Goal: Task Accomplishment & Management: Manage account settings

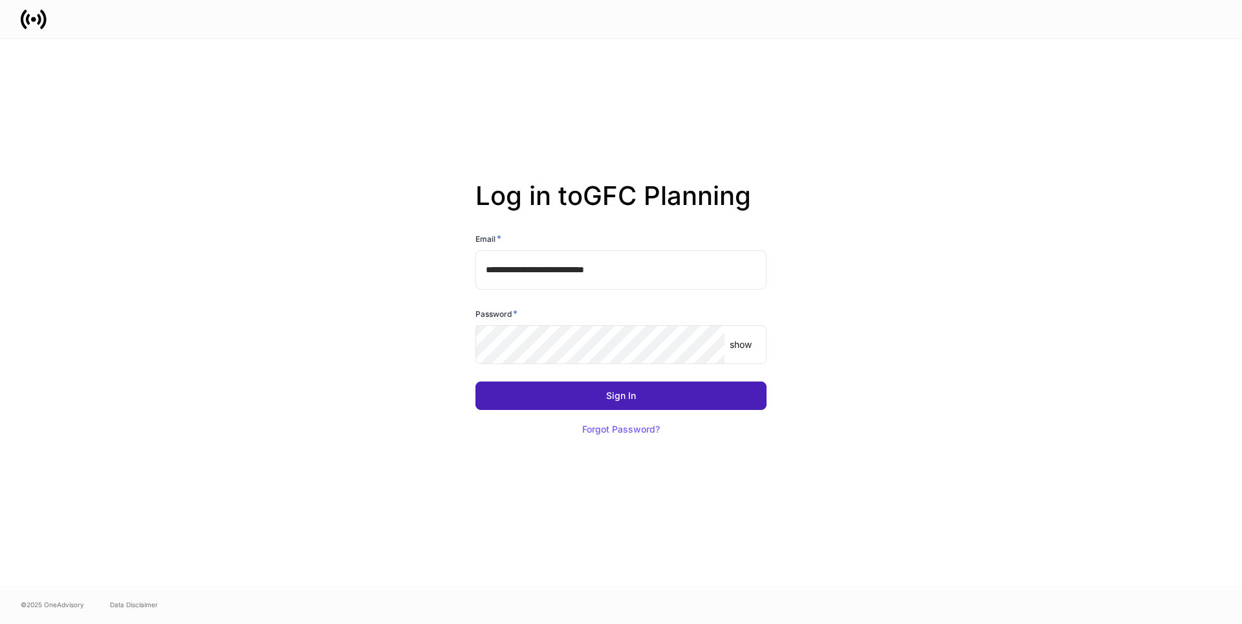
click at [598, 395] on button "Sign In" at bounding box center [621, 396] width 291 height 28
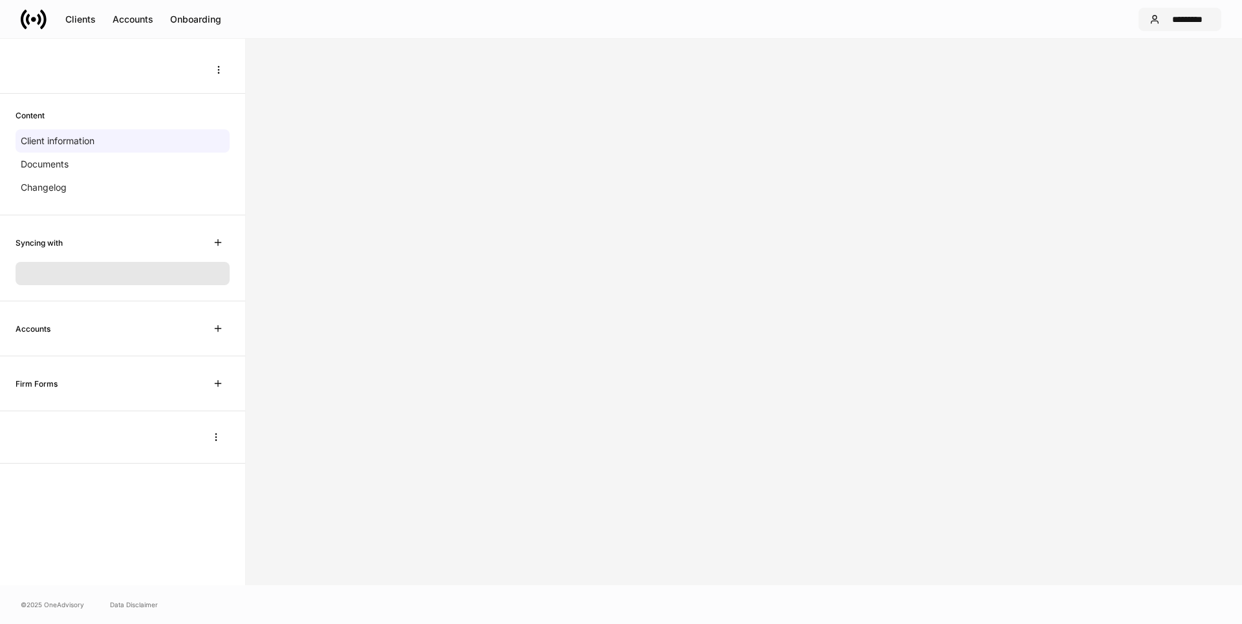
click at [1187, 21] on div "*********" at bounding box center [1187, 19] width 45 height 9
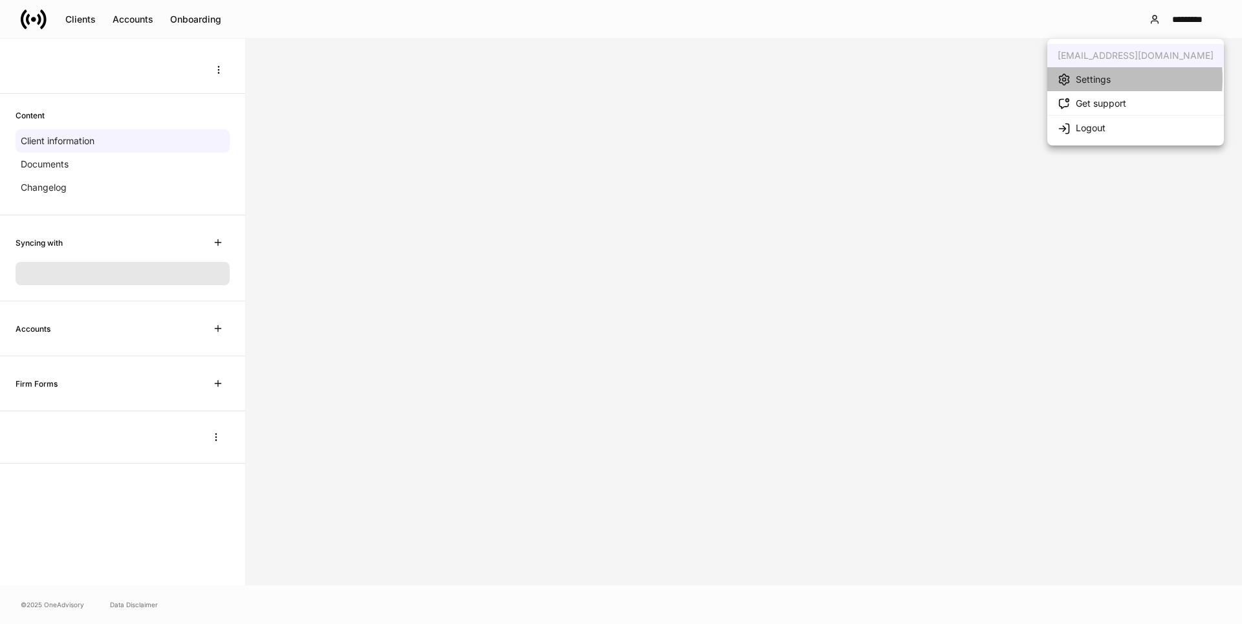
click at [1085, 79] on div "Settings" at bounding box center [1093, 79] width 35 height 13
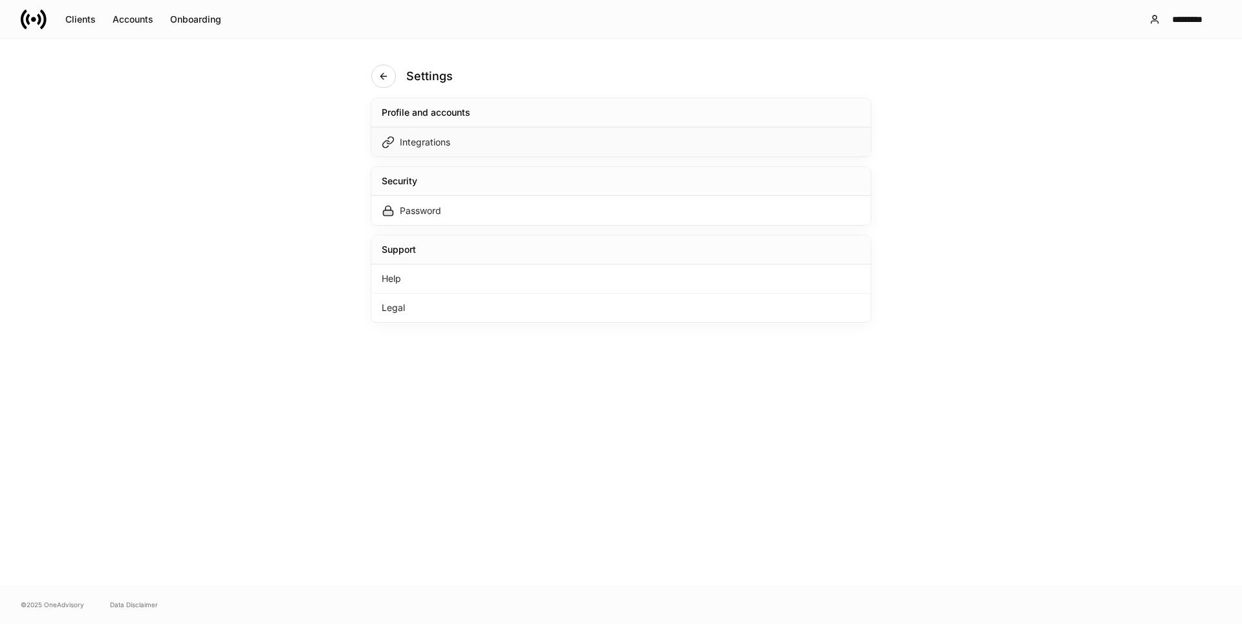
click at [421, 138] on div "Integrations" at bounding box center [425, 142] width 50 height 13
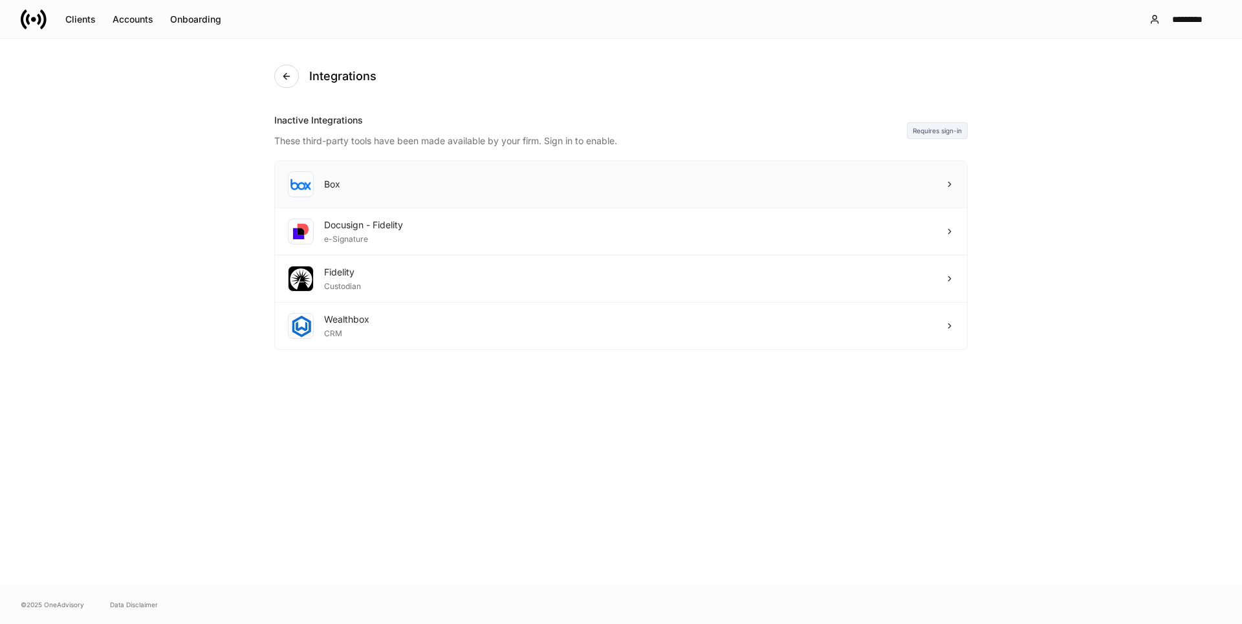
click at [321, 181] on div "Box" at bounding box center [314, 184] width 52 height 26
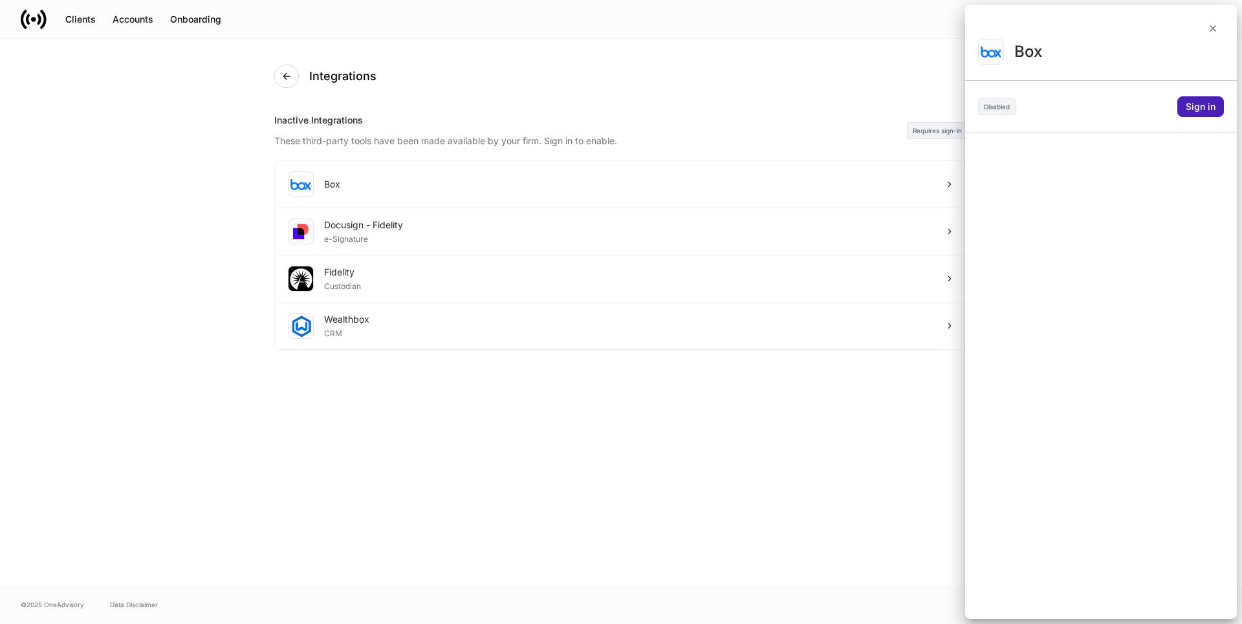
click at [1191, 102] on div "Sign in" at bounding box center [1201, 106] width 30 height 9
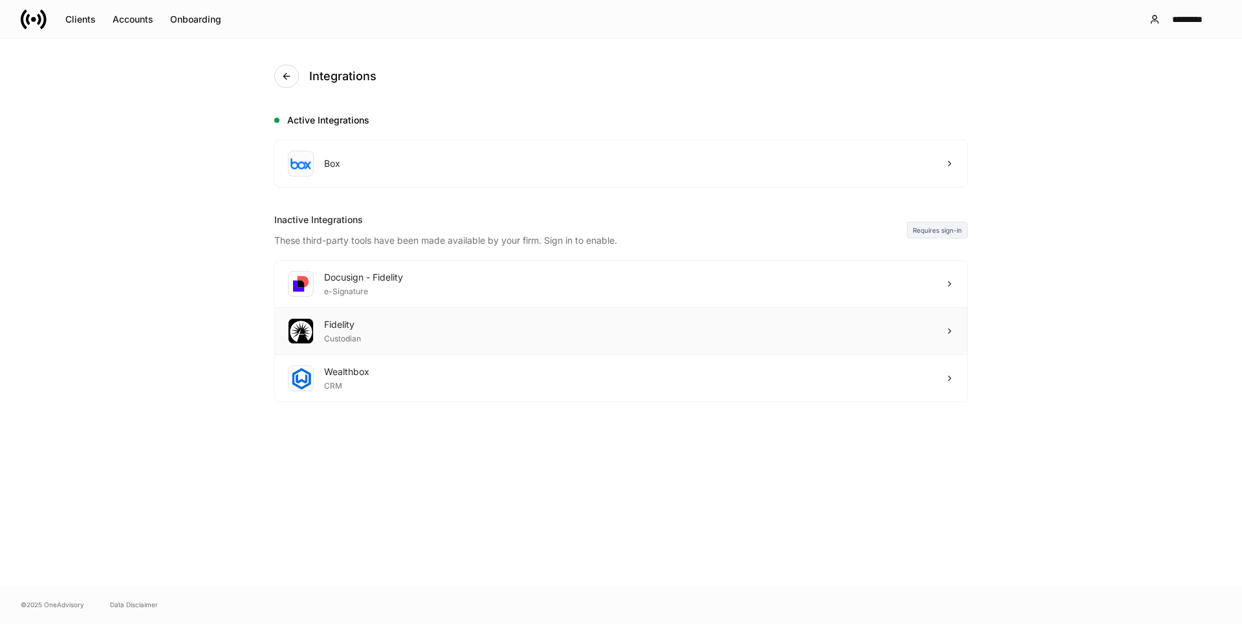
click at [331, 329] on div "Fidelity" at bounding box center [342, 324] width 37 height 13
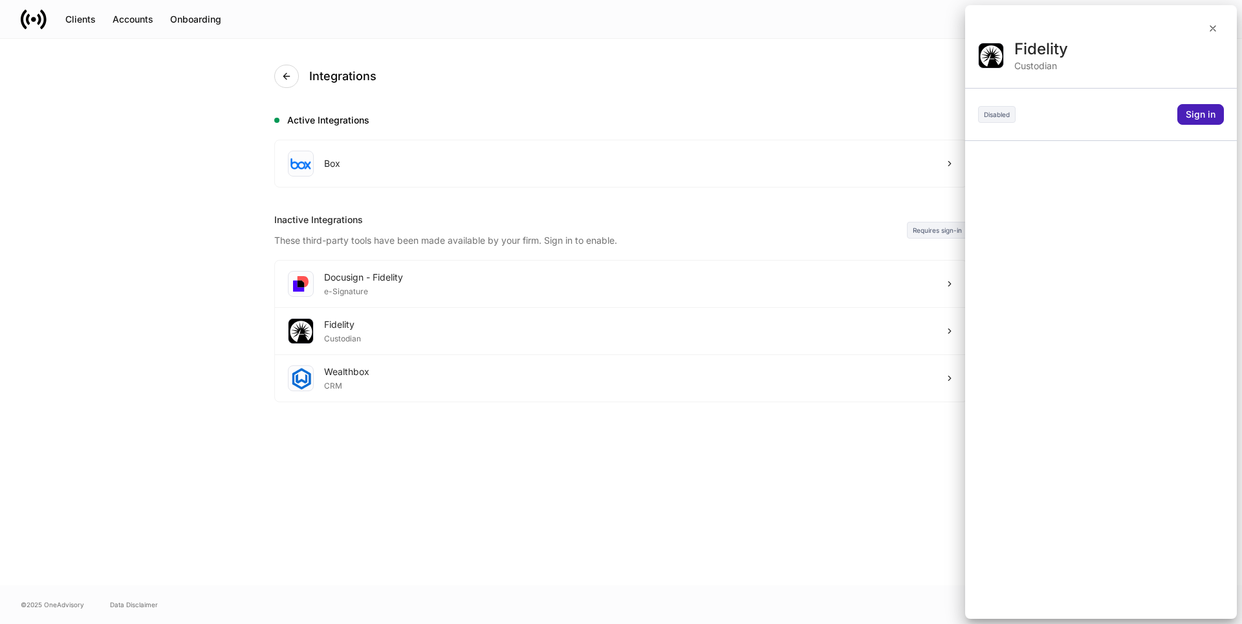
click at [1197, 117] on div "Sign in" at bounding box center [1201, 114] width 30 height 9
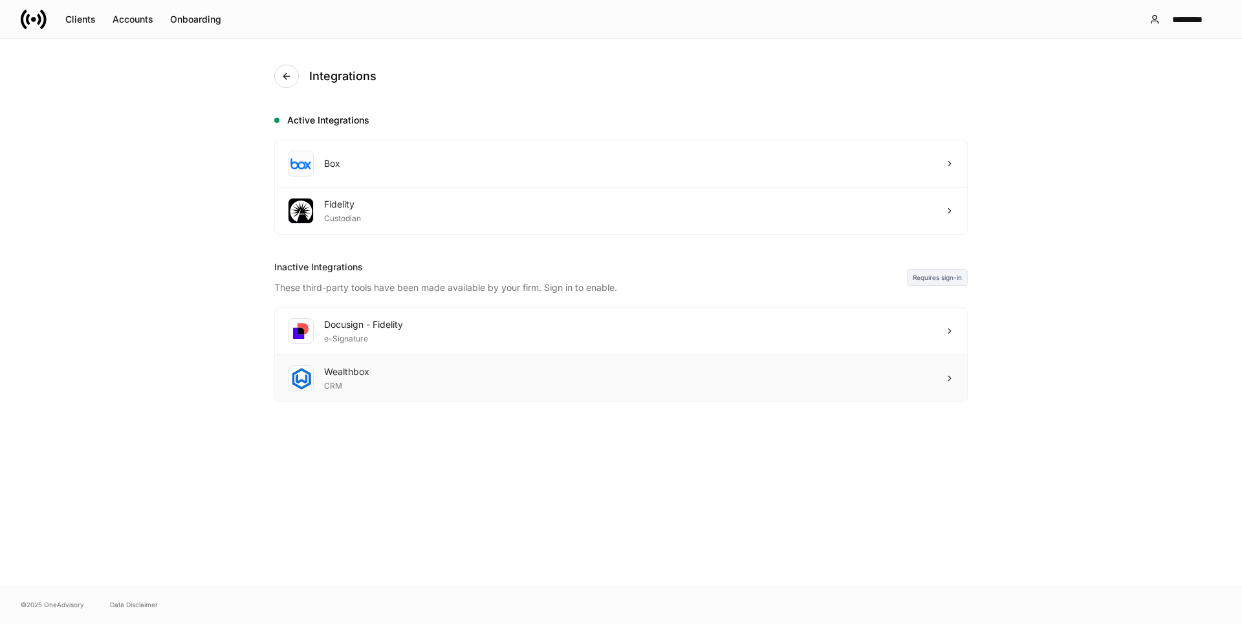
click at [340, 382] on div "CRM" at bounding box center [346, 385] width 45 height 13
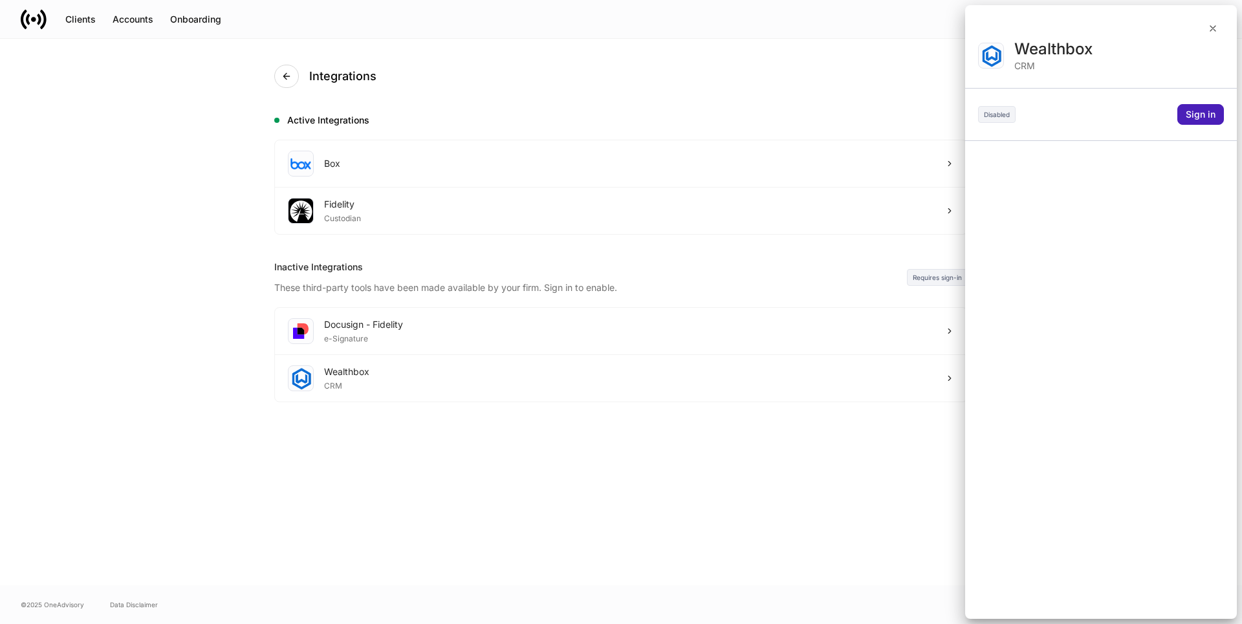
click at [1181, 105] on button "Sign in" at bounding box center [1201, 114] width 47 height 21
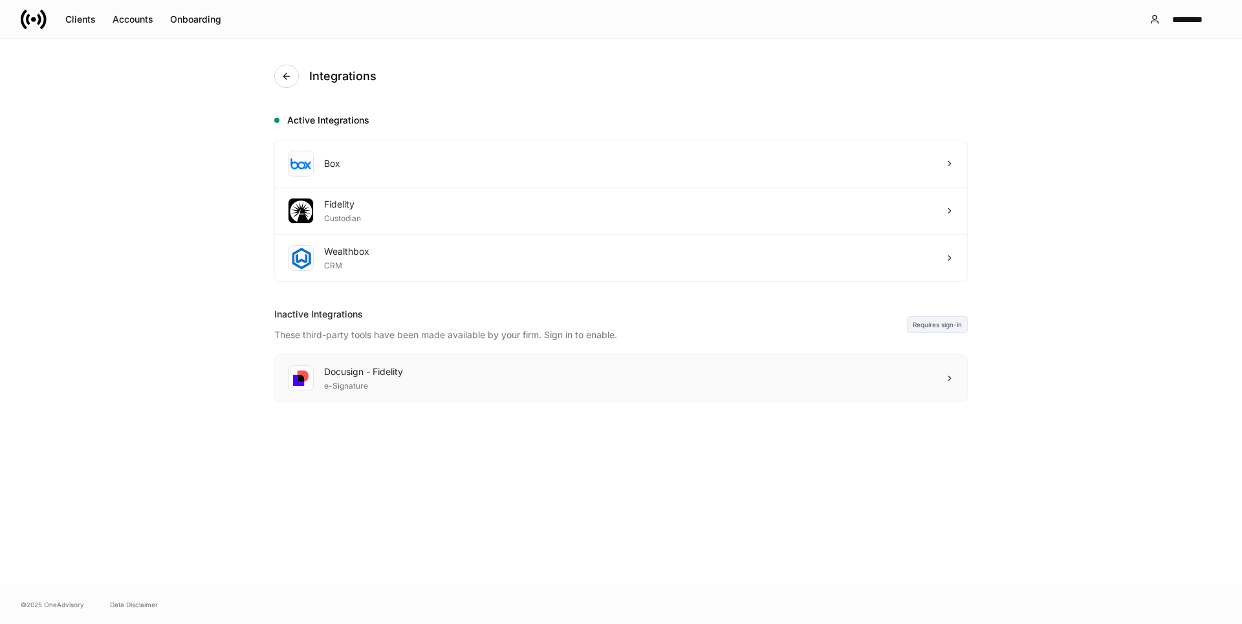
click at [341, 382] on div "e-Signature" at bounding box center [363, 385] width 79 height 13
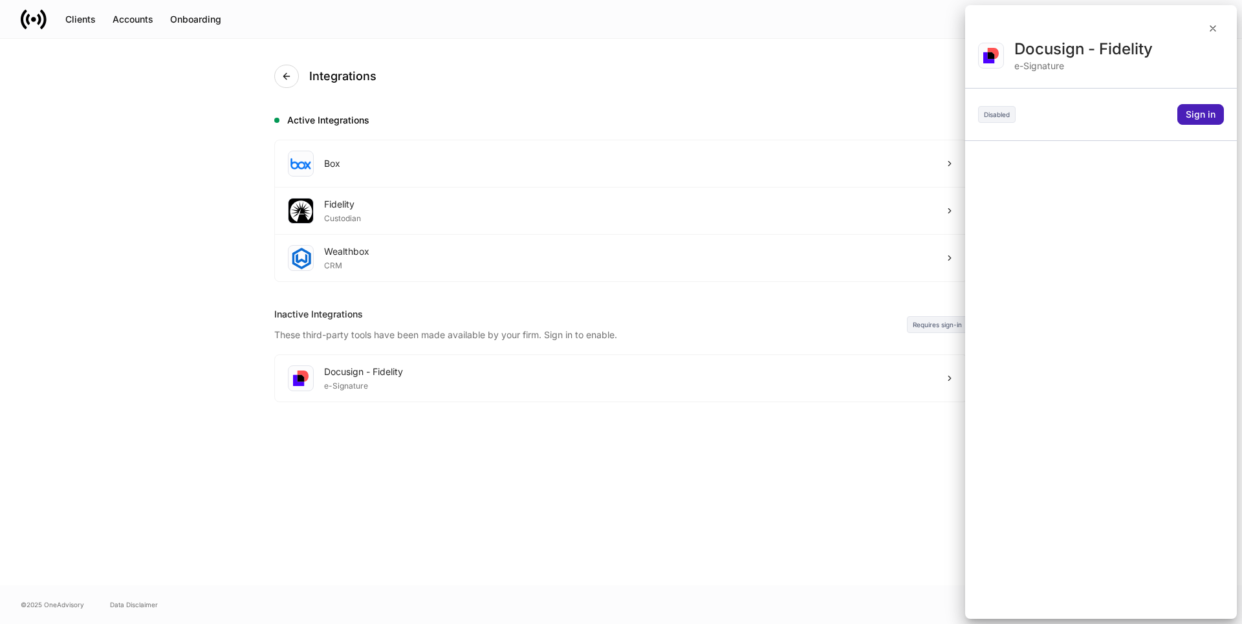
click at [1204, 112] on div "Sign in" at bounding box center [1201, 114] width 30 height 9
